Goal: Find specific page/section: Find specific page/section

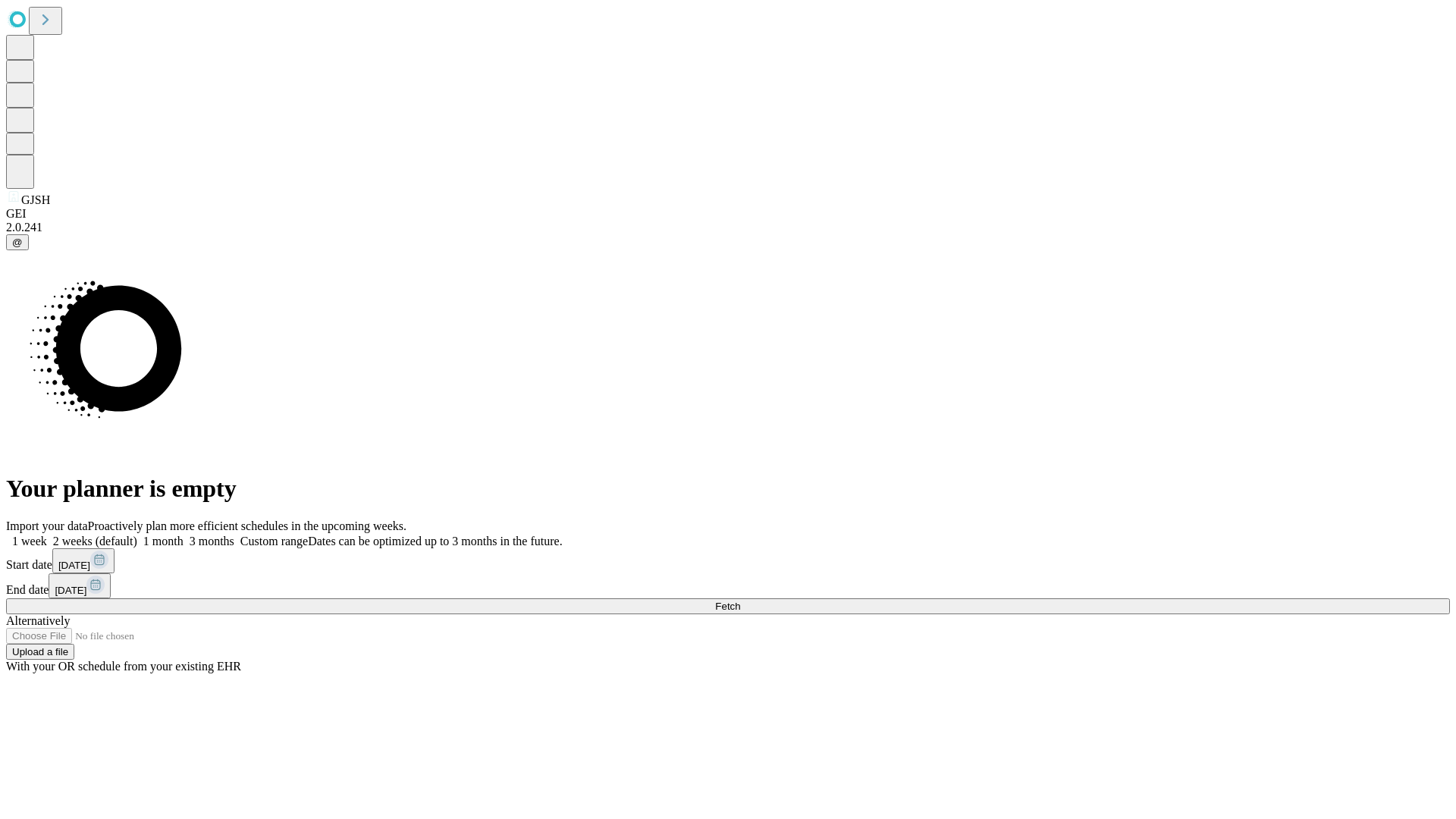
click at [740, 600] on span "Fetch" at bounding box center [727, 606] width 25 height 11
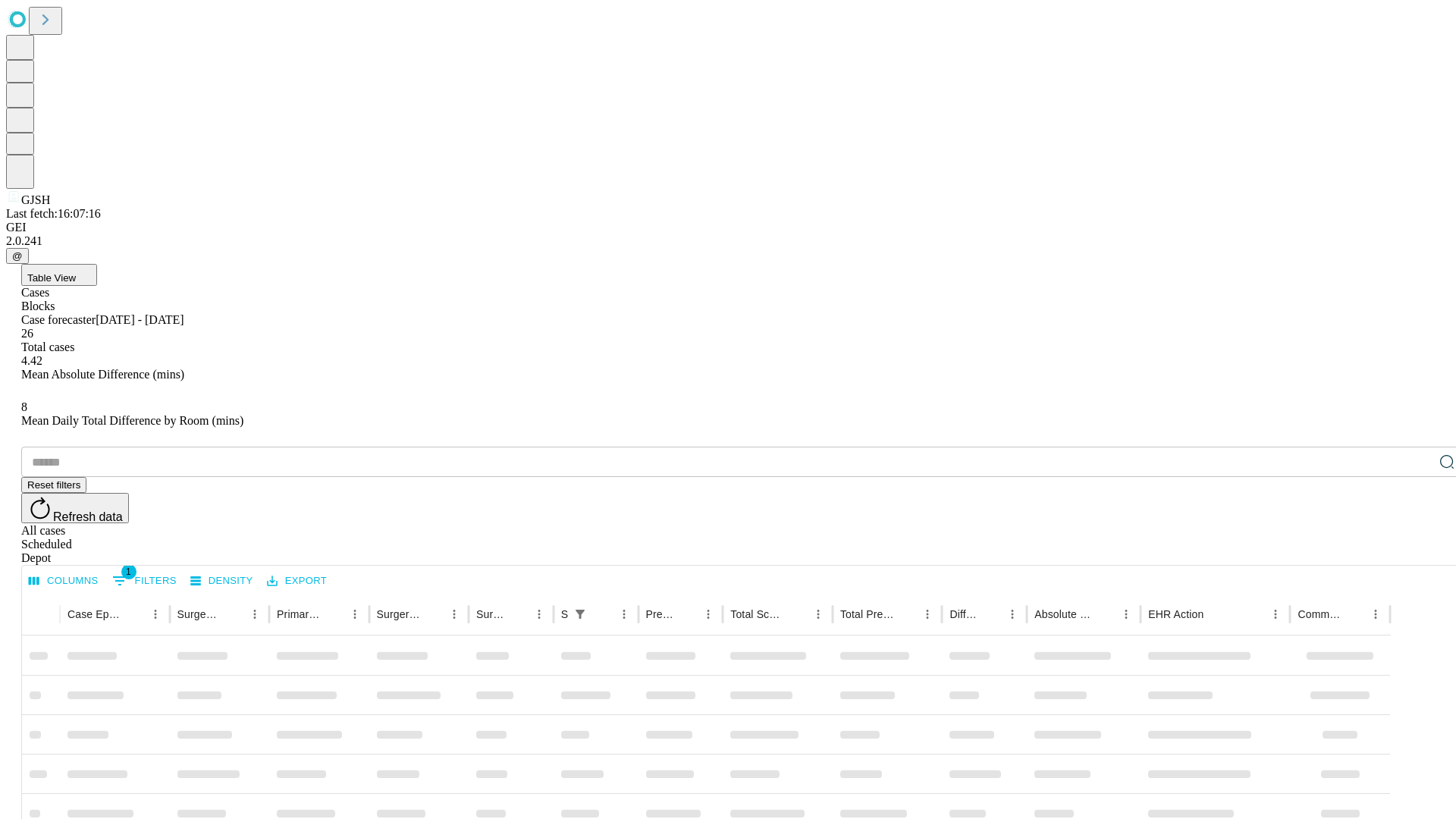
click at [1416, 551] on div "Depot" at bounding box center [743, 557] width 1444 height 14
